Goal: Task Accomplishment & Management: Complete application form

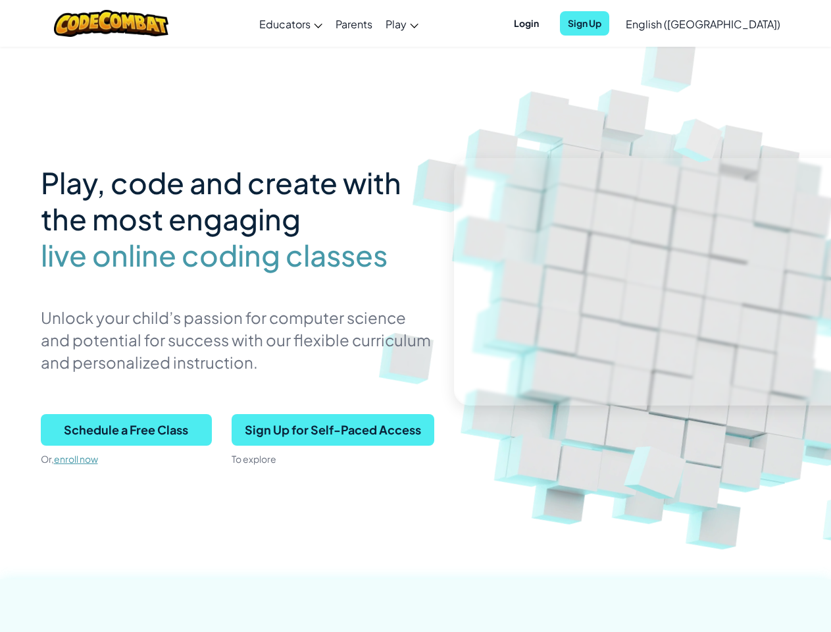
click at [415, 316] on p "Unlock your child’s passion for computer science and potential for success with…" at bounding box center [238, 339] width 394 height 67
click at [547, 23] on span "Login" at bounding box center [526, 23] width 41 height 24
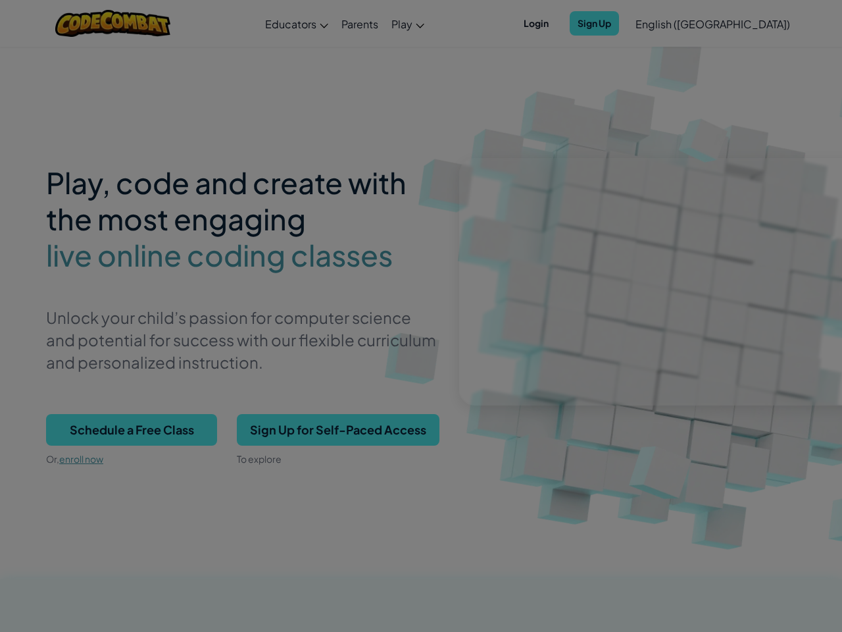
click at [0, 0] on input "Email or Username :" at bounding box center [0, 0] width 0 height 0
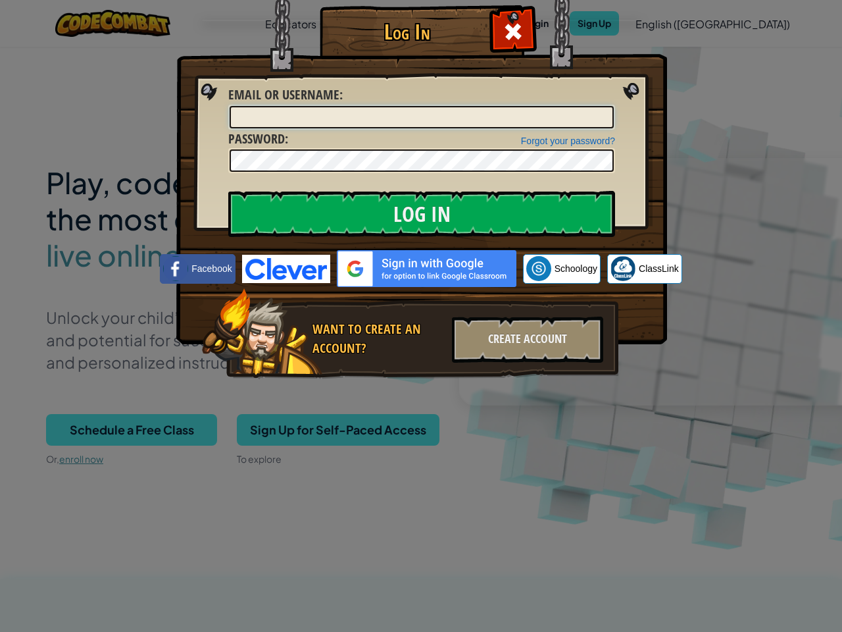
click at [665, 23] on div "Log In Unknown Error Email or Username : Forgot your password? Password : Log I…" at bounding box center [421, 316] width 842 height 632
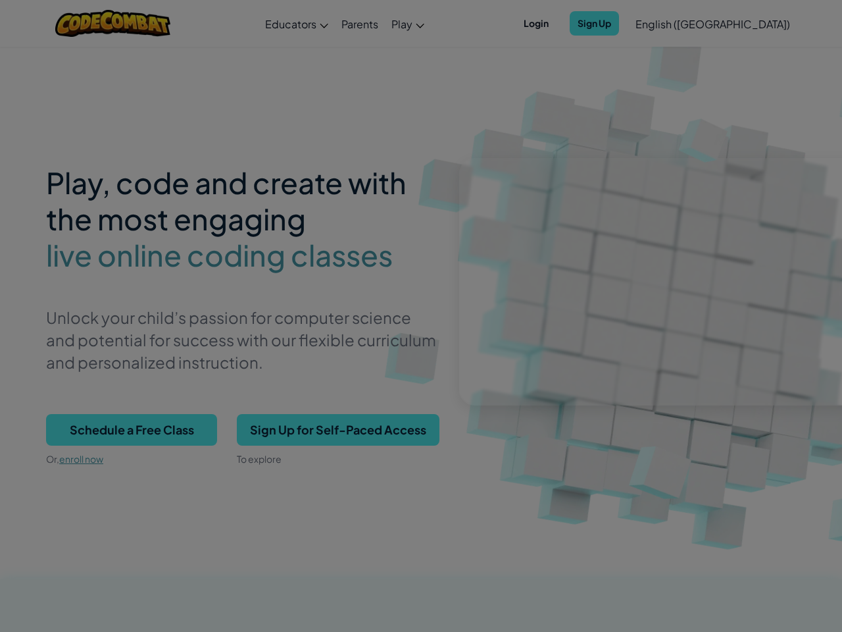
click at [665, 23] on div "Log In Unknown Error Email or Username : Forgot your password? Password : Log I…" at bounding box center [421, 316] width 842 height 632
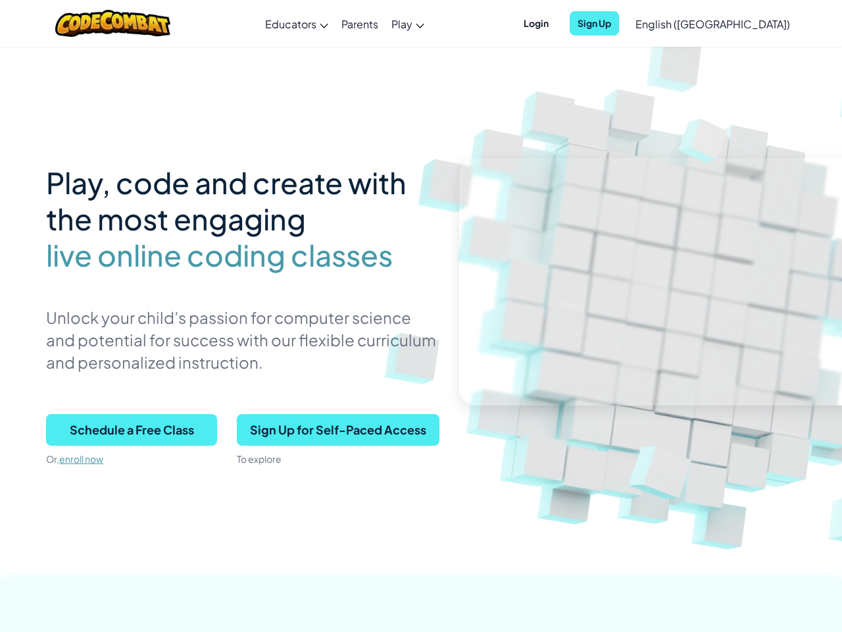
click at [736, 24] on div at bounding box center [421, 316] width 842 height 632
click at [126, 430] on span "Schedule a Free Class" at bounding box center [131, 430] width 171 height 32
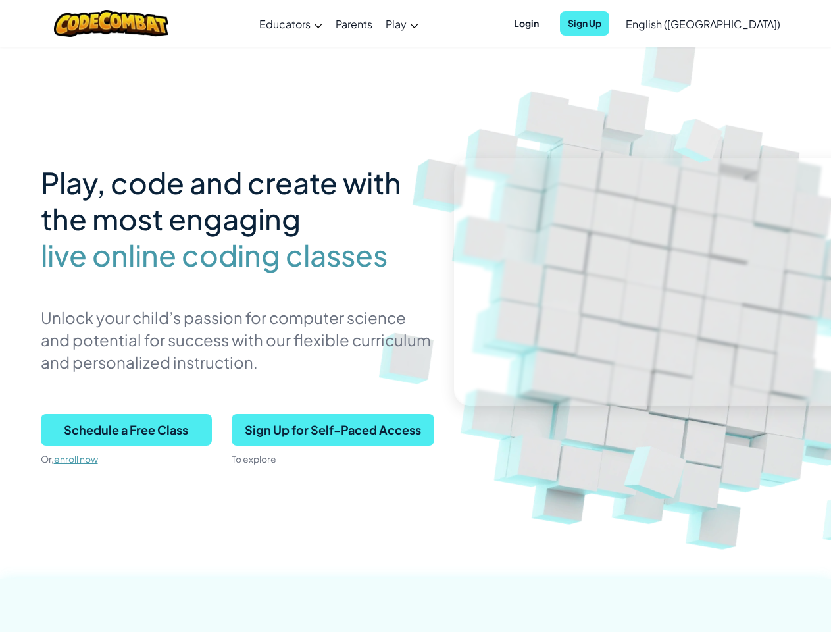
click at [126, 430] on span "Schedule a Free Class" at bounding box center [126, 430] width 171 height 32
click at [332, 430] on span "Sign Up for Self-Paced Access" at bounding box center [333, 430] width 203 height 32
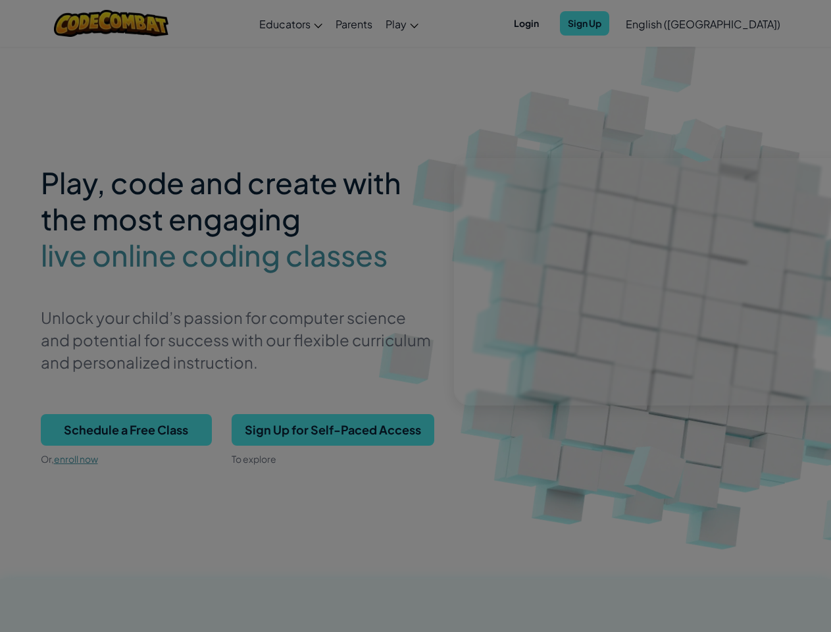
click at [0, 0] on div "Create Individual Account Enter your birthdate: Month January February March Ap…" at bounding box center [0, 0] width 0 height 0
